Goal: Transaction & Acquisition: Purchase product/service

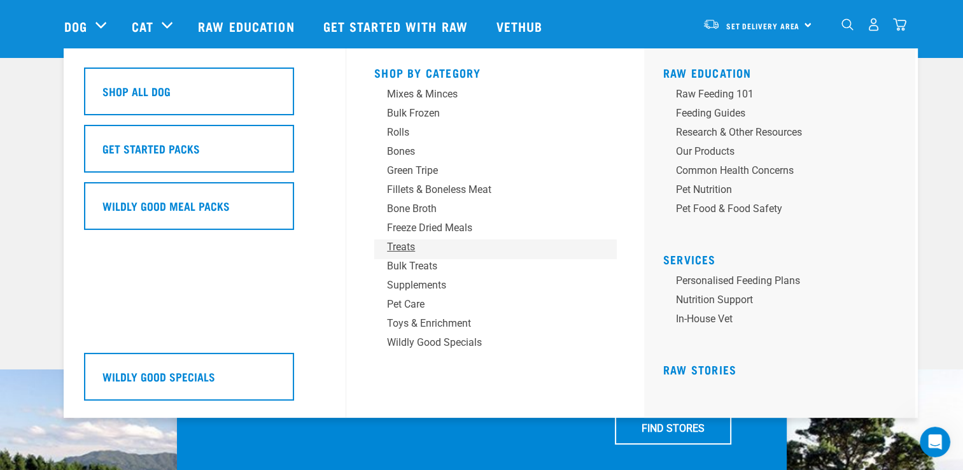
click at [415, 244] on div "Treats" at bounding box center [486, 246] width 199 height 15
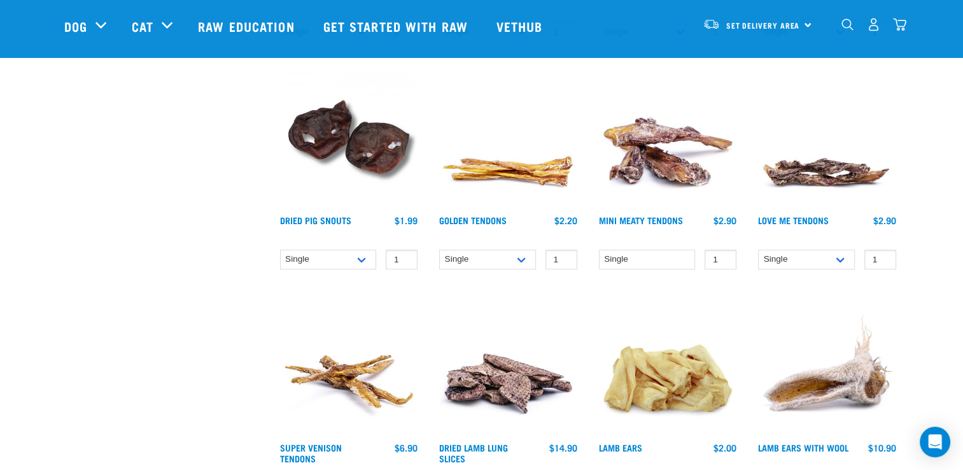
scroll to position [573, 0]
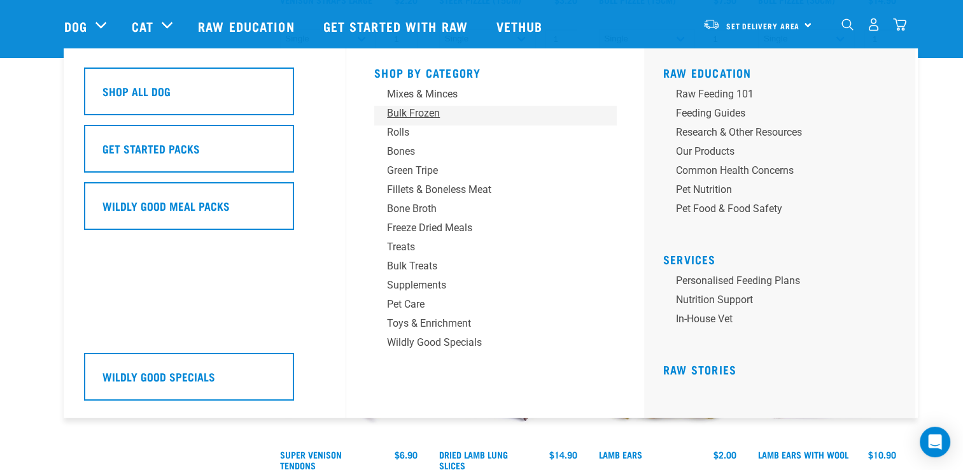
click at [409, 112] on div "Bulk Frozen" at bounding box center [486, 113] width 199 height 15
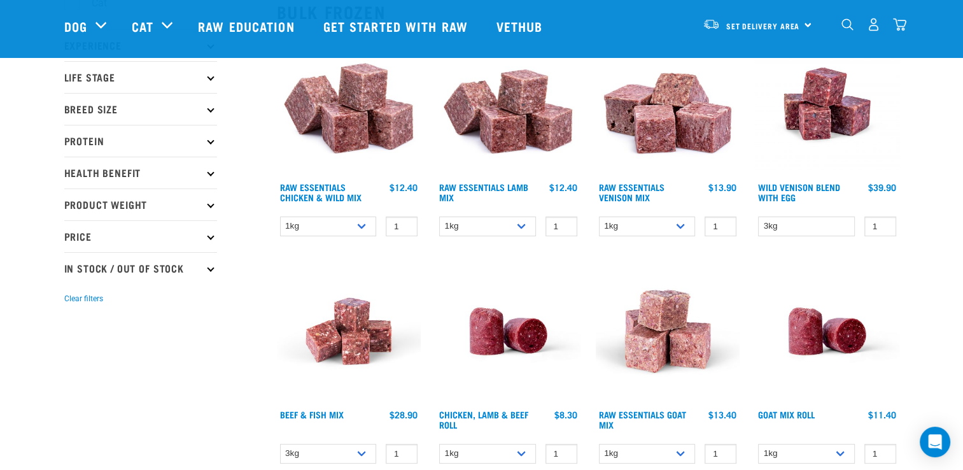
scroll to position [127, 0]
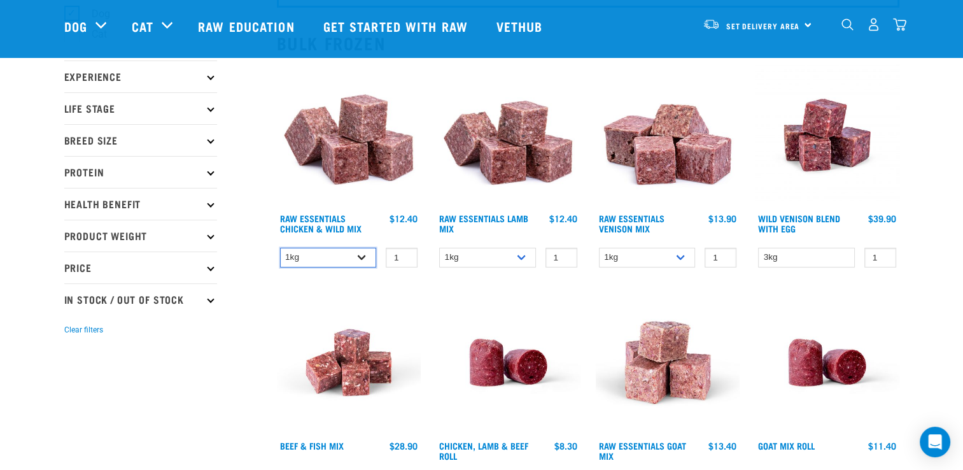
click at [362, 257] on select "1kg 3kg Bulk (10kg)" at bounding box center [328, 258] width 97 height 20
click at [280, 248] on select "1kg 3kg Bulk (10kg)" at bounding box center [328, 258] width 97 height 20
click at [362, 256] on select "1kg 3kg Bulk (10kg)" at bounding box center [328, 258] width 97 height 20
select select "731"
click at [280, 248] on select "1kg 3kg Bulk (10kg)" at bounding box center [328, 258] width 97 height 20
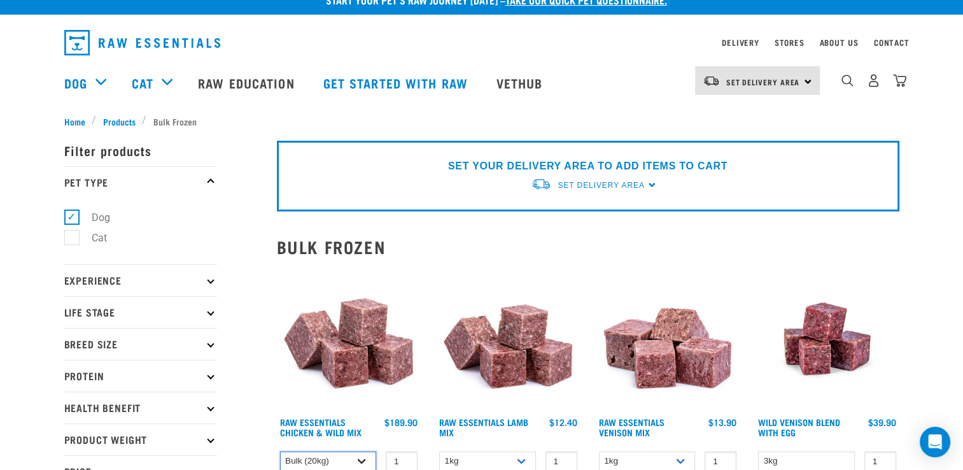
scroll to position [0, 0]
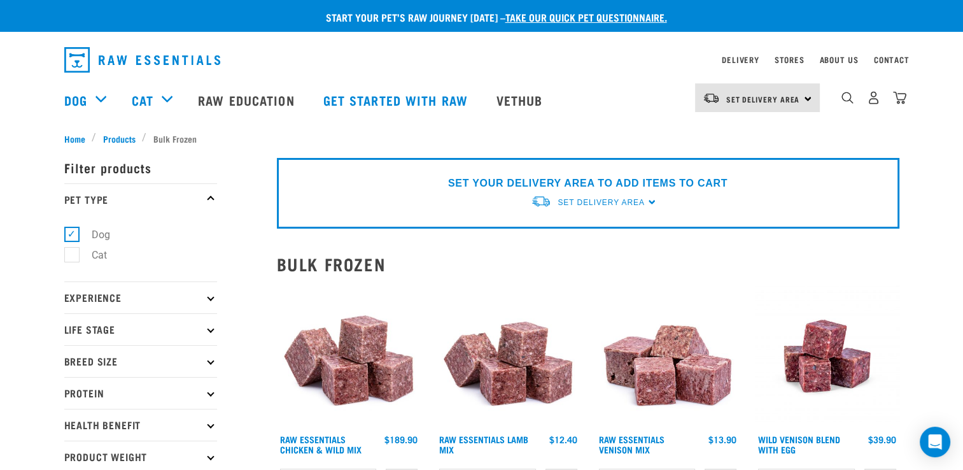
click at [841, 98] on div "dropdown navigation" at bounding box center [847, 97] width 13 height 13
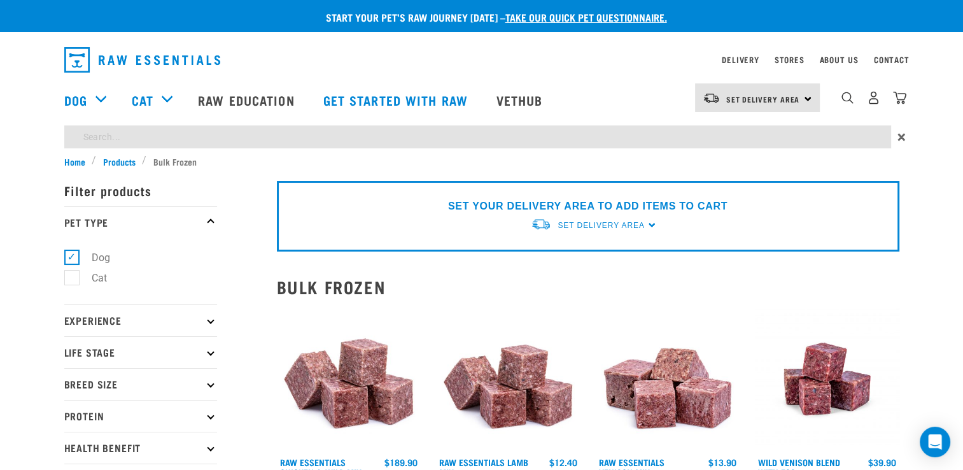
click at [632, 139] on input "search" at bounding box center [477, 136] width 827 height 23
type input "chicken mince"
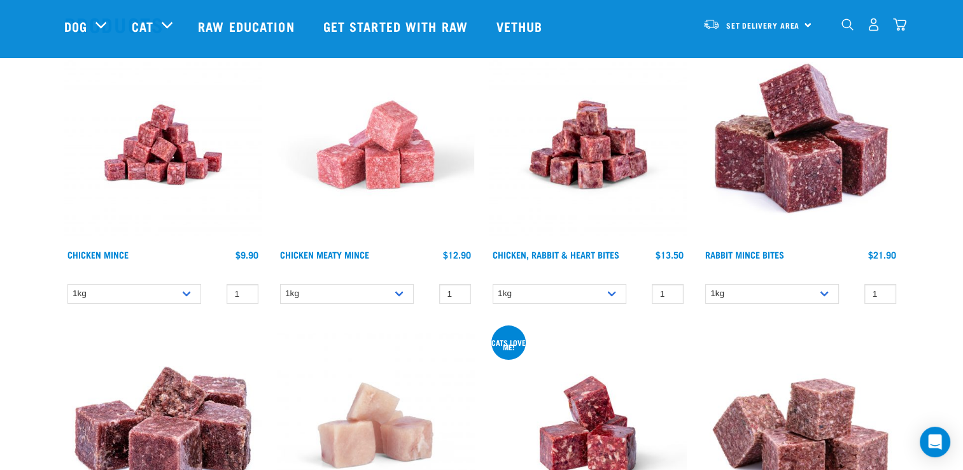
scroll to position [127, 0]
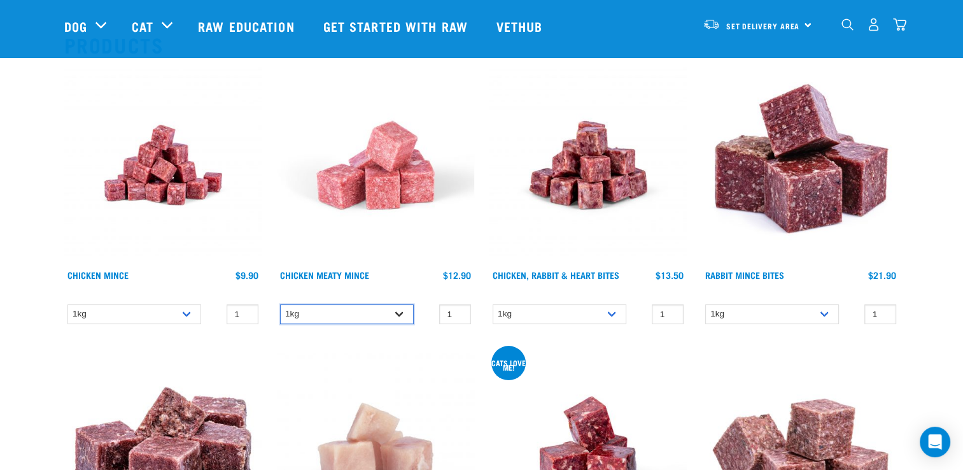
click at [402, 315] on select "1kg" at bounding box center [347, 314] width 134 height 20
click at [183, 314] on select "1kg" at bounding box center [134, 314] width 134 height 20
